Goal: Find specific page/section: Find specific page/section

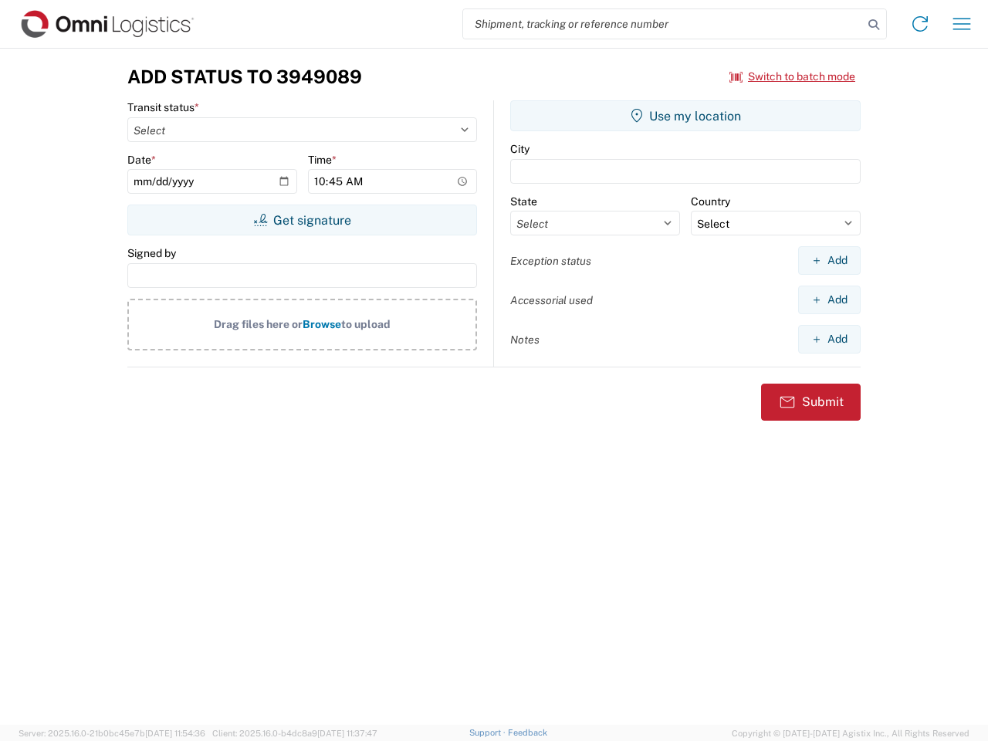
click at [663, 24] on input "search" at bounding box center [663, 23] width 400 height 29
click at [873, 25] on icon at bounding box center [874, 25] width 22 height 22
click at [920, 24] on icon at bounding box center [919, 24] width 25 height 25
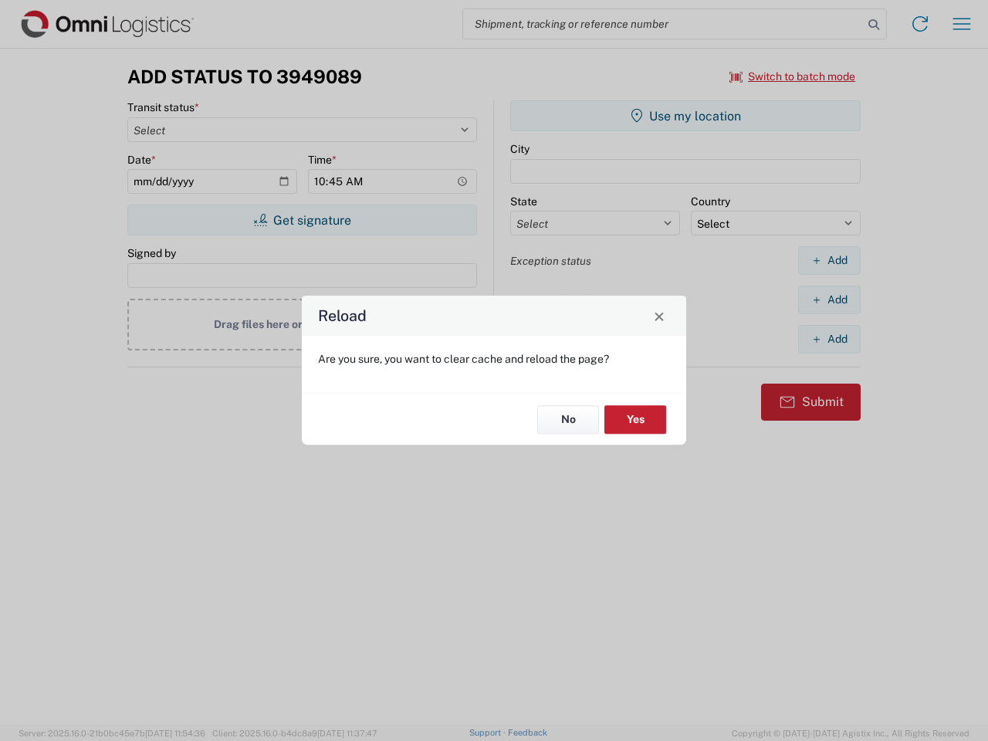
click at [961, 24] on div "Reload Are you sure, you want to clear cache and reload the page? No Yes" at bounding box center [494, 370] width 988 height 741
click at [792, 76] on div "Reload Are you sure, you want to clear cache and reload the page? No Yes" at bounding box center [494, 370] width 988 height 741
click at [302, 220] on div "Reload Are you sure, you want to clear cache and reload the page? No Yes" at bounding box center [494, 370] width 988 height 741
click at [685, 116] on div "Reload Are you sure, you want to clear cache and reload the page? No Yes" at bounding box center [494, 370] width 988 height 741
click at [829, 260] on div "Reload Are you sure, you want to clear cache and reload the page? No Yes" at bounding box center [494, 370] width 988 height 741
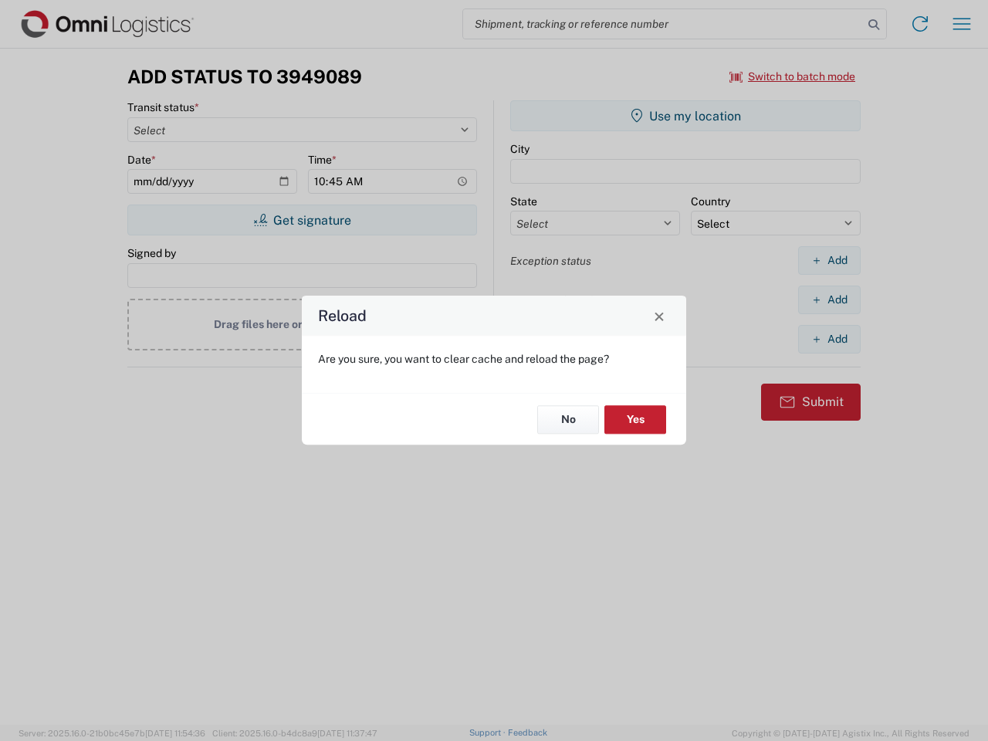
click at [829, 299] on div "Reload Are you sure, you want to clear cache and reload the page? No Yes" at bounding box center [494, 370] width 988 height 741
click at [829, 339] on div "Reload Are you sure, you want to clear cache and reload the page? No Yes" at bounding box center [494, 370] width 988 height 741
